Goal: Information Seeking & Learning: Learn about a topic

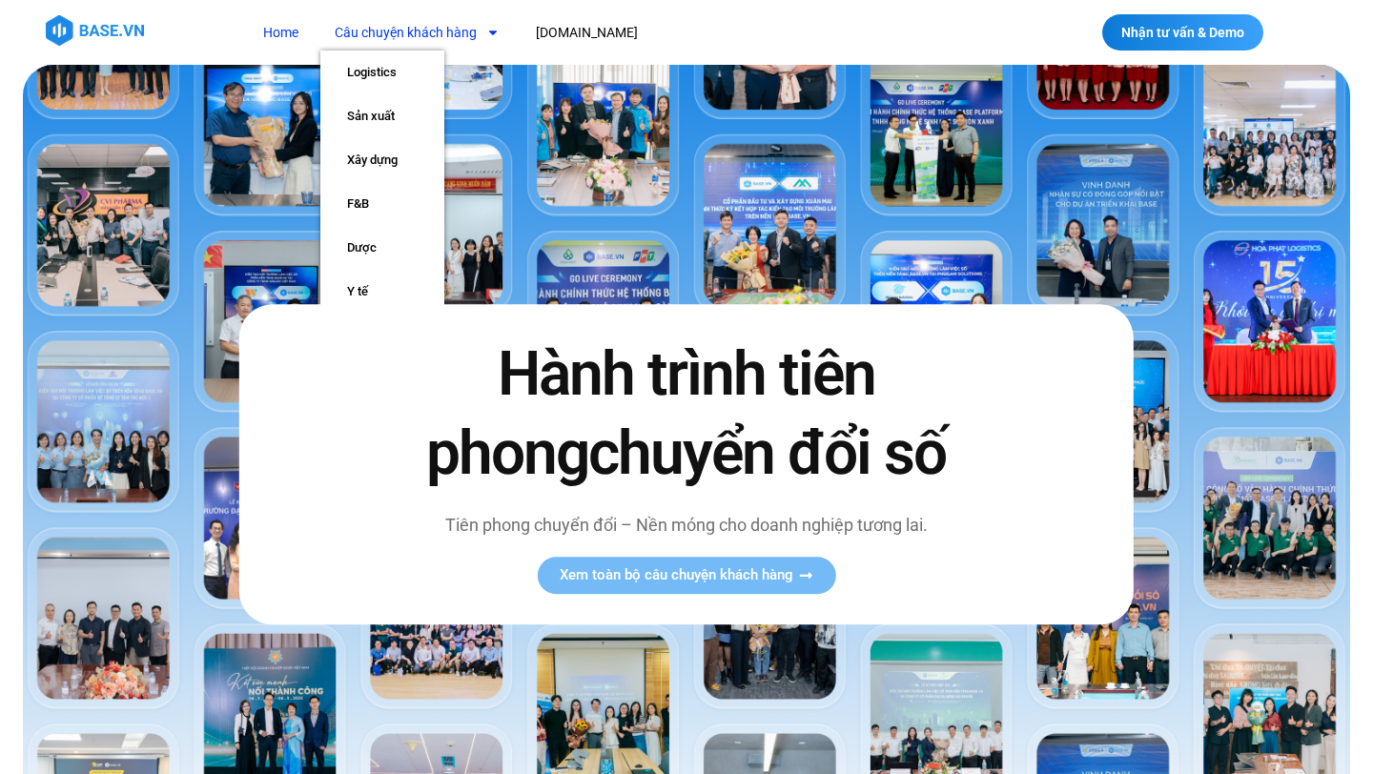
click at [467, 17] on link "Câu chuyện khách hàng" at bounding box center [417, 32] width 194 height 35
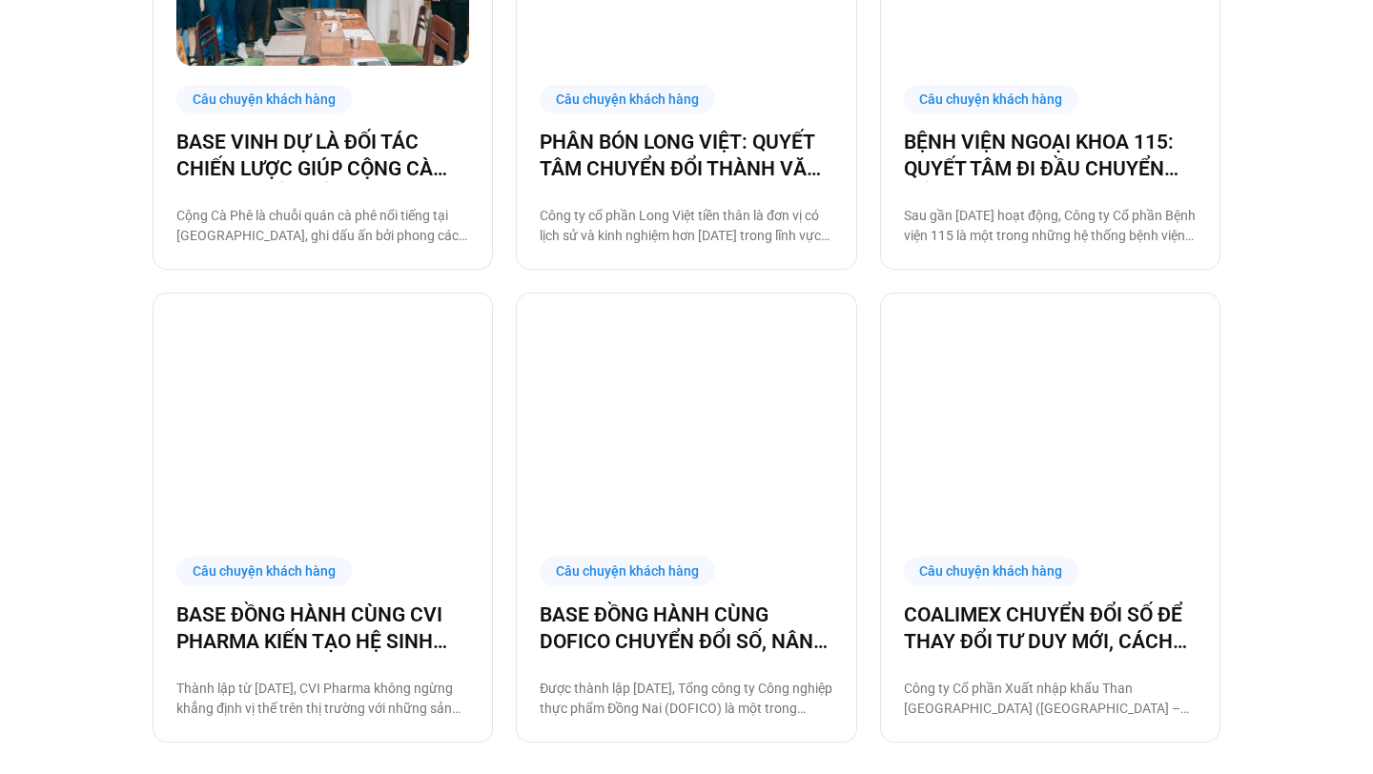
scroll to position [2346, 0]
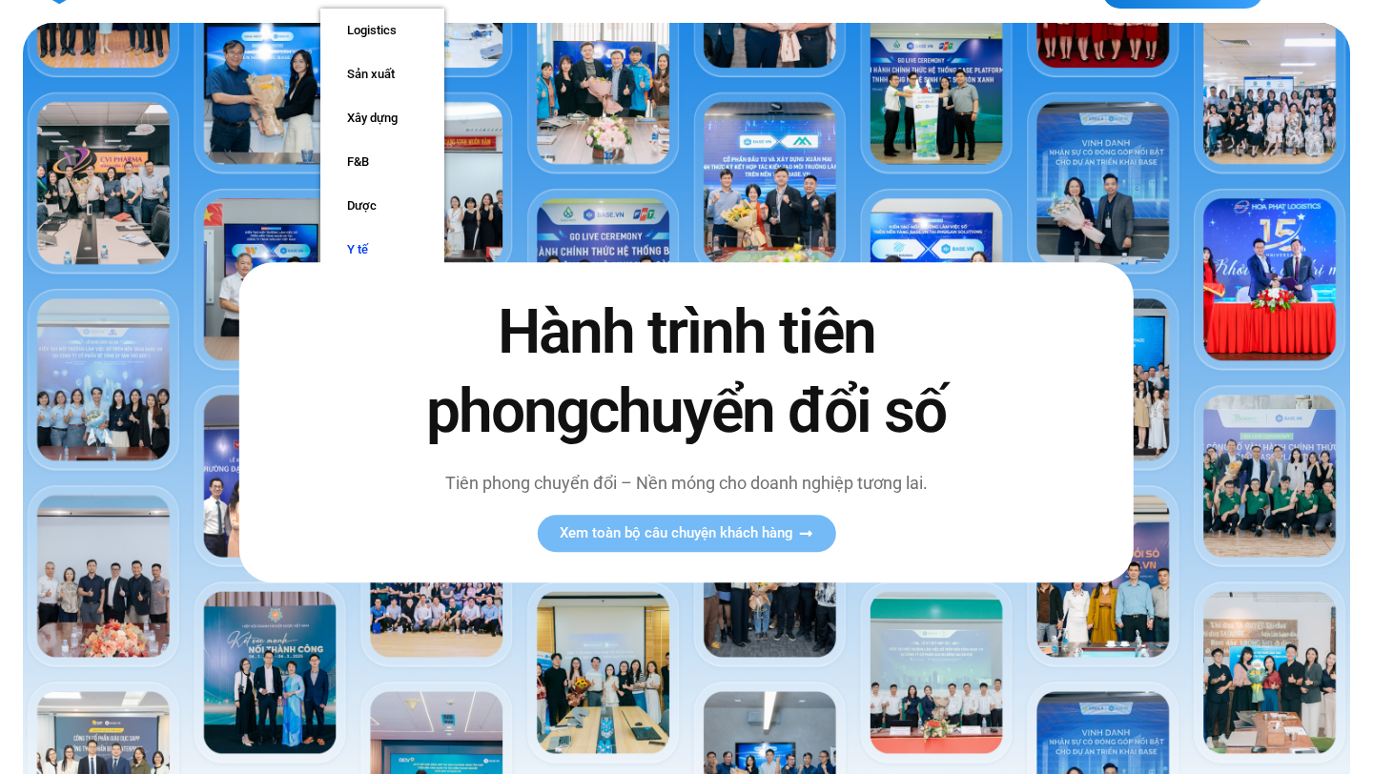
scroll to position [68, 0]
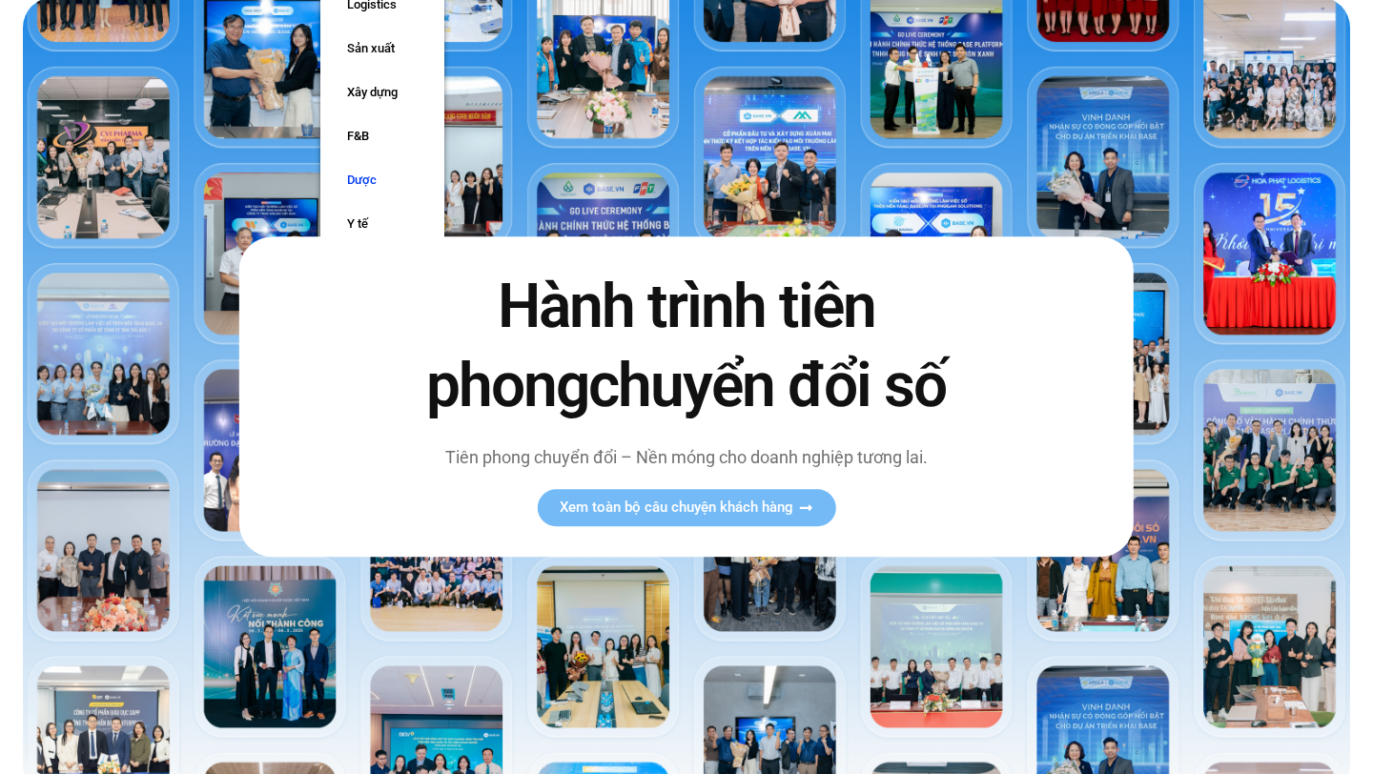
click at [367, 161] on link "Dược" at bounding box center [382, 180] width 124 height 44
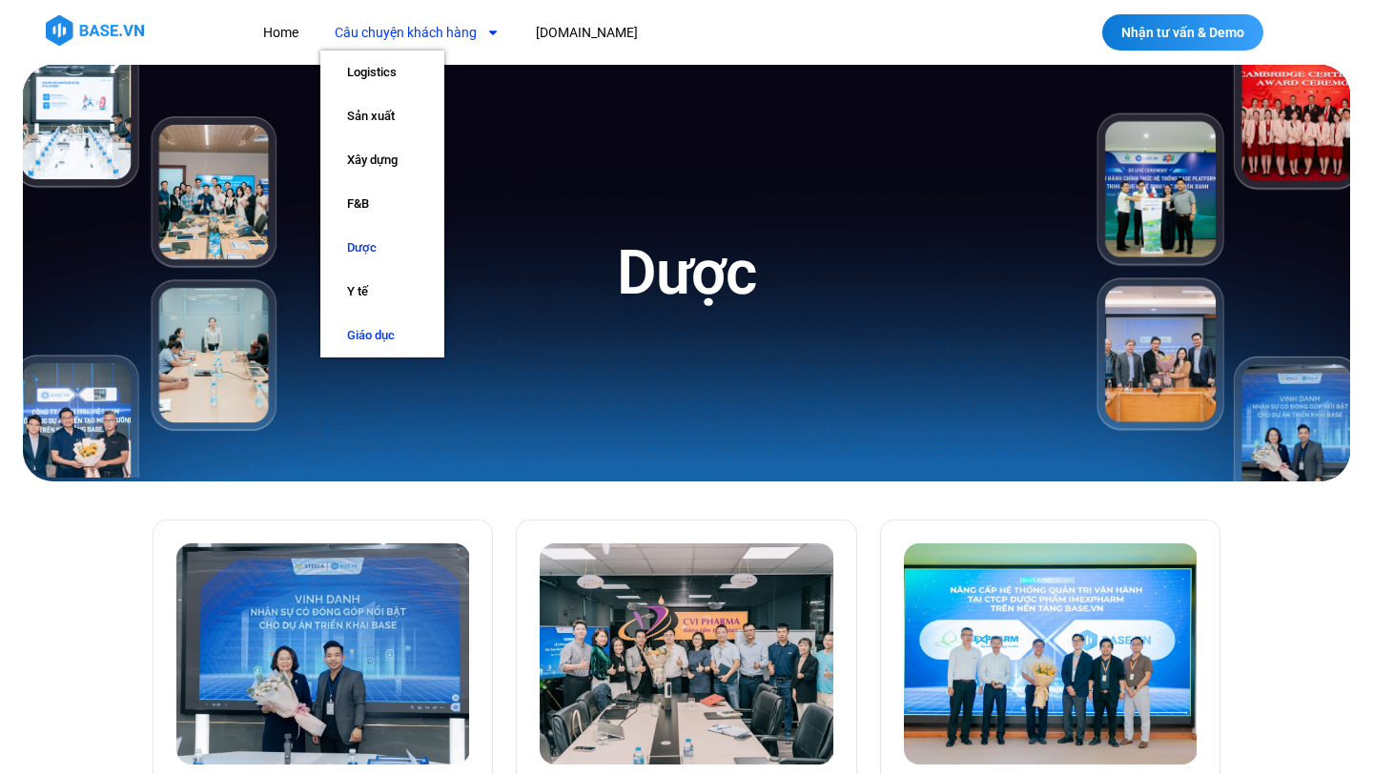
click at [379, 324] on link "Giáo dục" at bounding box center [382, 336] width 124 height 44
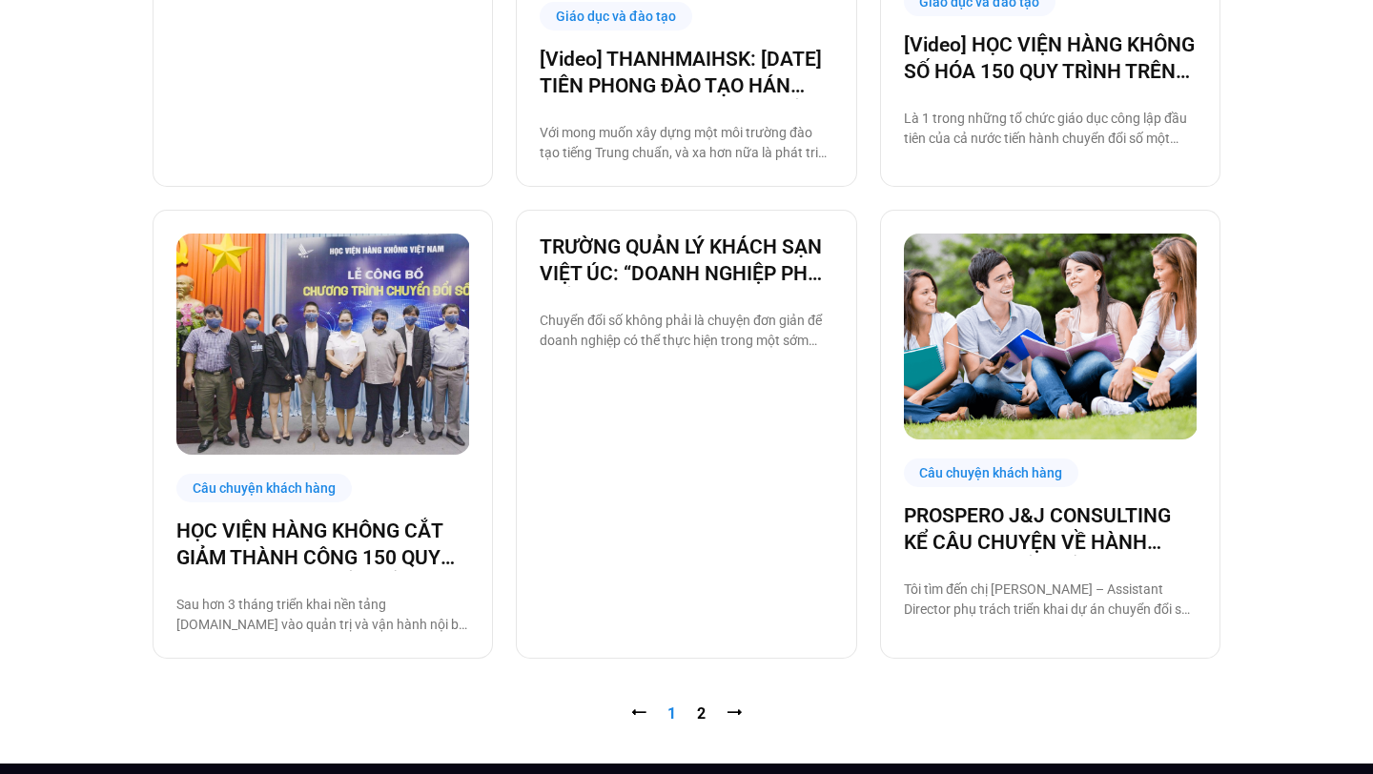
scroll to position [1727, 0]
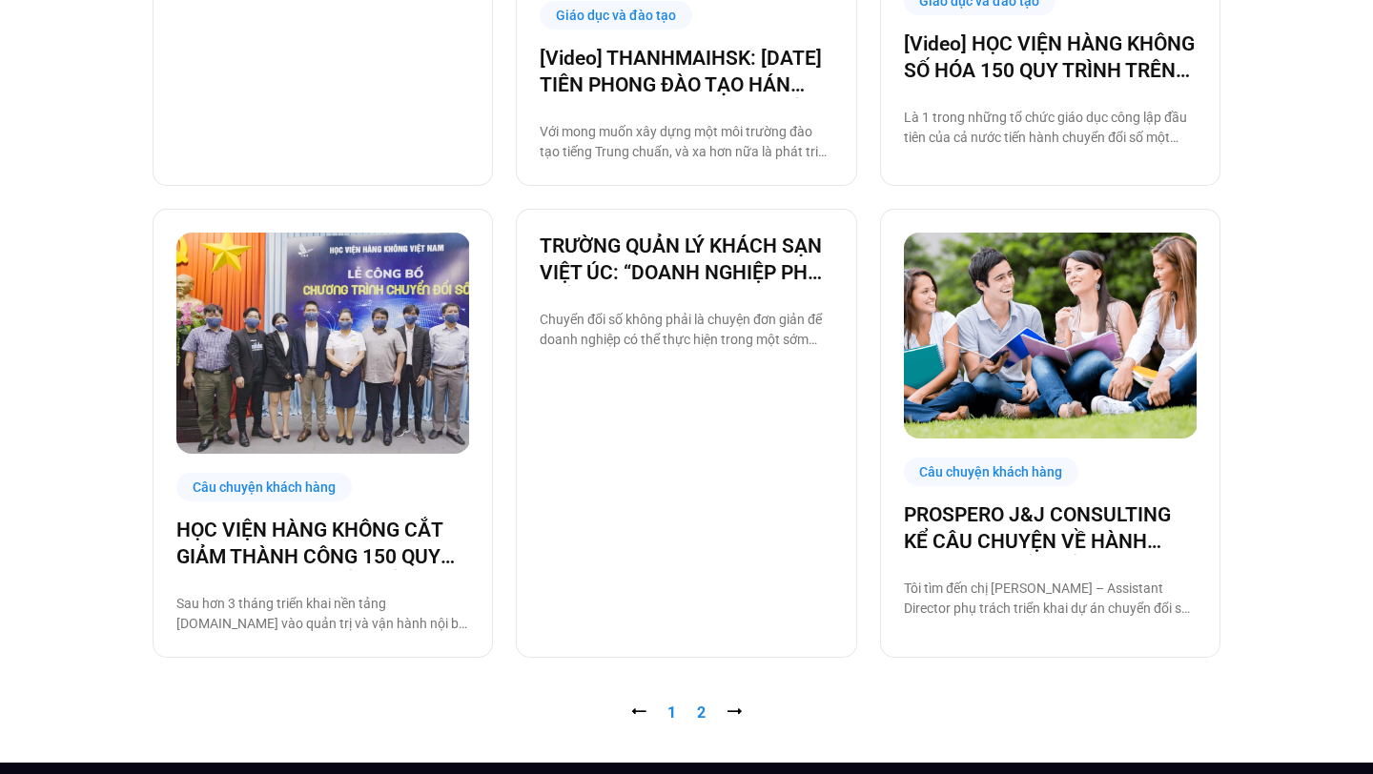
click at [701, 716] on link "Trang 2" at bounding box center [701, 713] width 9 height 18
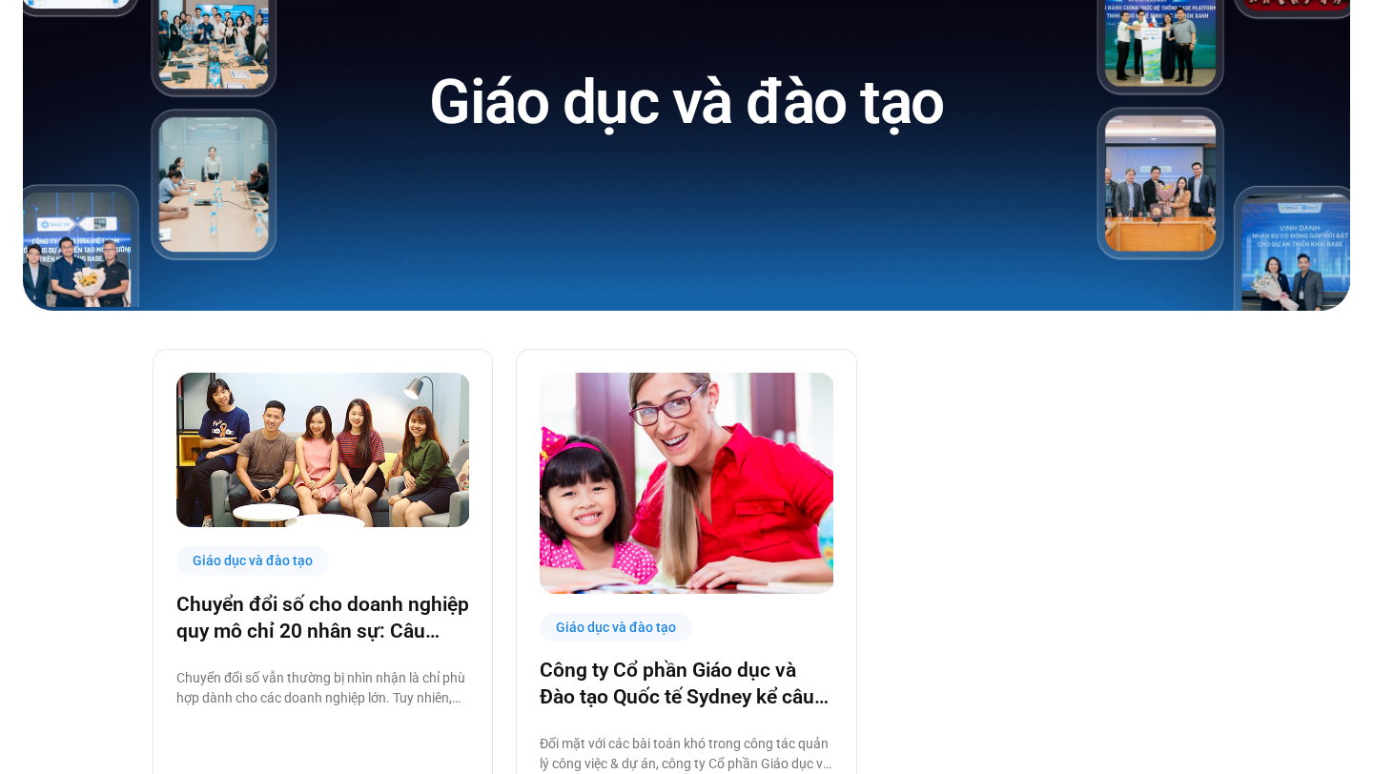
scroll to position [375, 0]
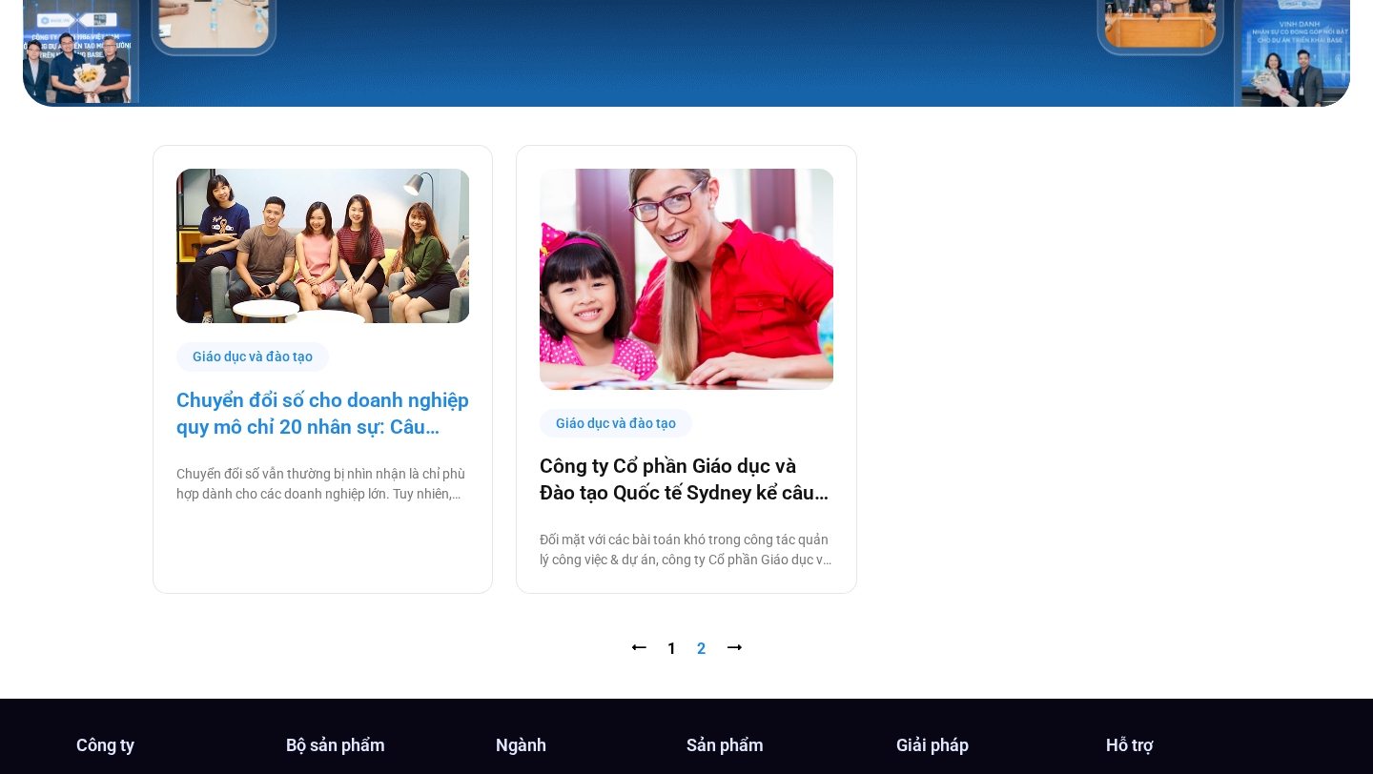
click at [380, 408] on link "Chuyển đổi số cho doanh nghiệp quy mô chỉ 20 nhân sự: Câu chuyện thành công từ …" at bounding box center [322, 413] width 293 height 53
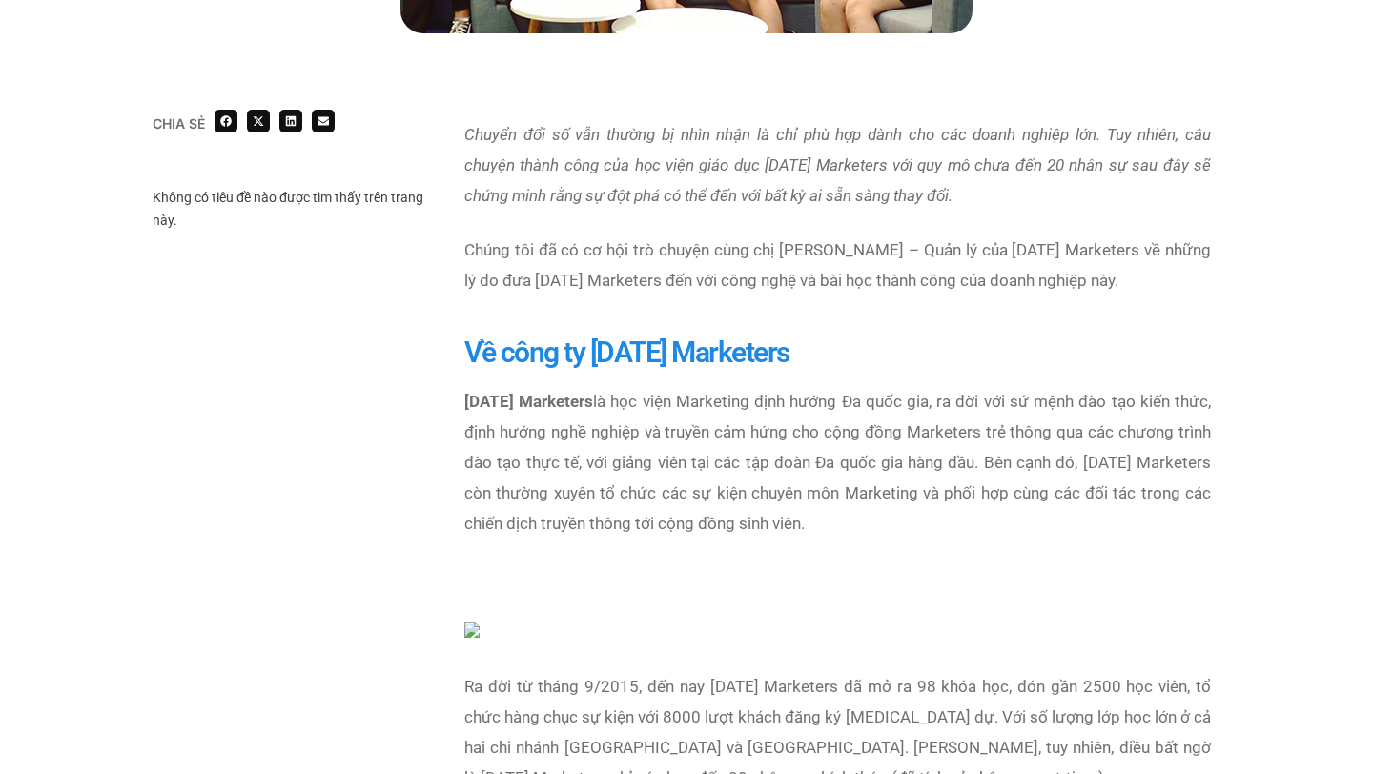
scroll to position [491, 0]
